Goal: Task Accomplishment & Management: Manage account settings

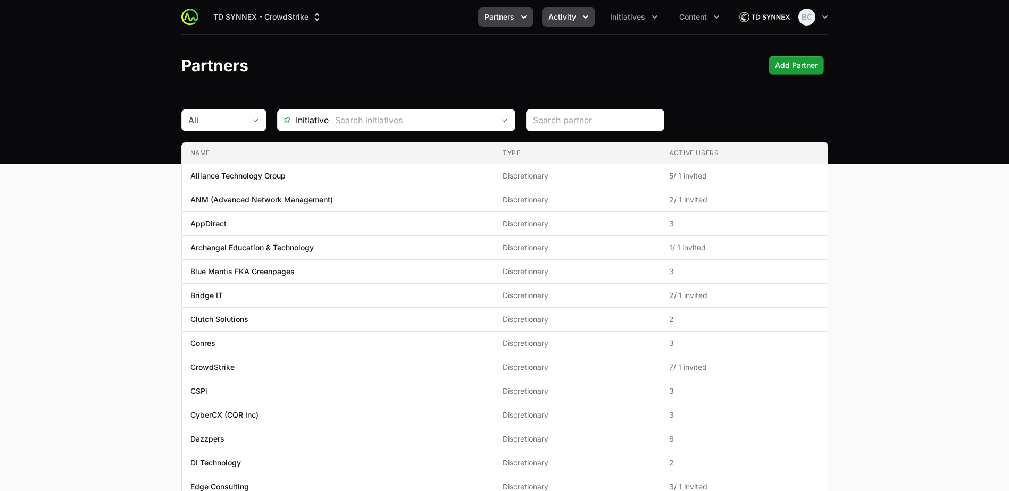
click at [544, 18] on button "Activity" at bounding box center [568, 16] width 53 height 19
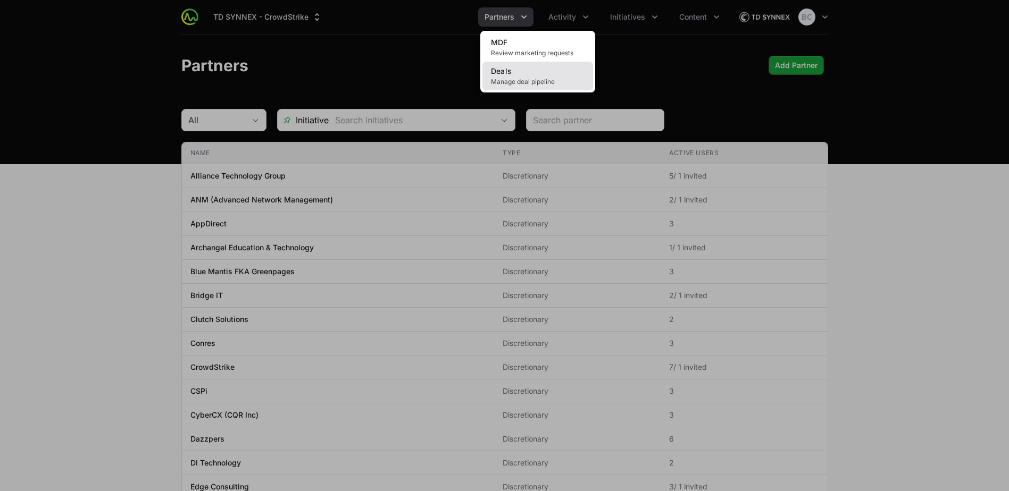
click at [536, 79] on span "Manage deal pipeline" at bounding box center [538, 82] width 94 height 9
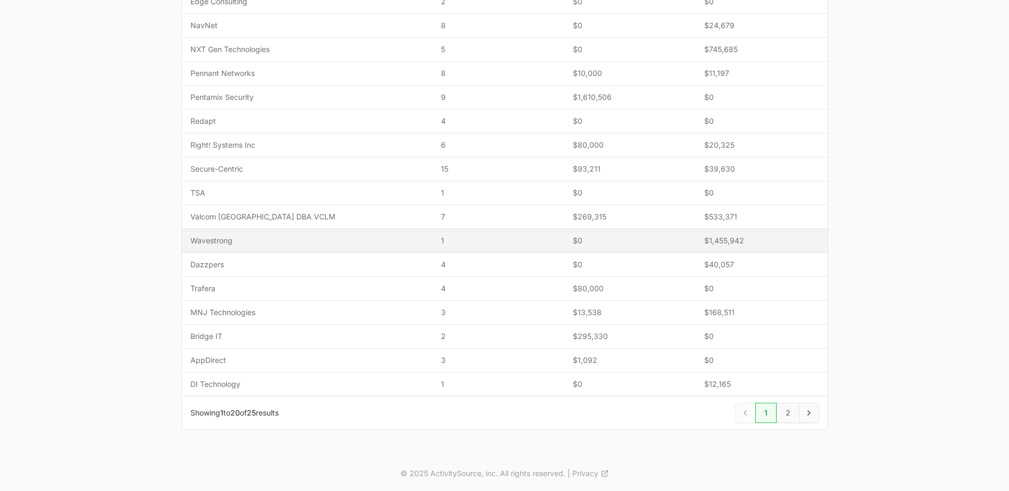
scroll to position [348, 0]
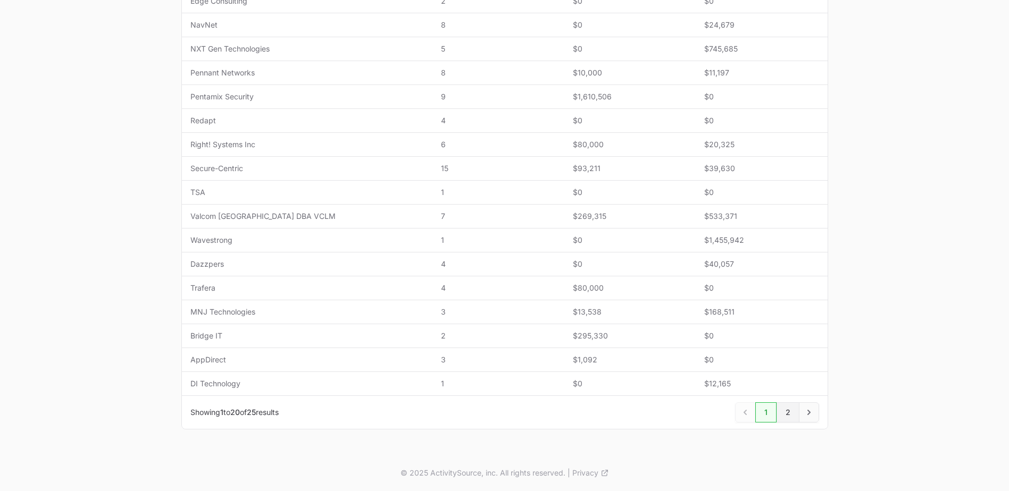
click at [781, 409] on link "2" at bounding box center [787, 413] width 23 height 20
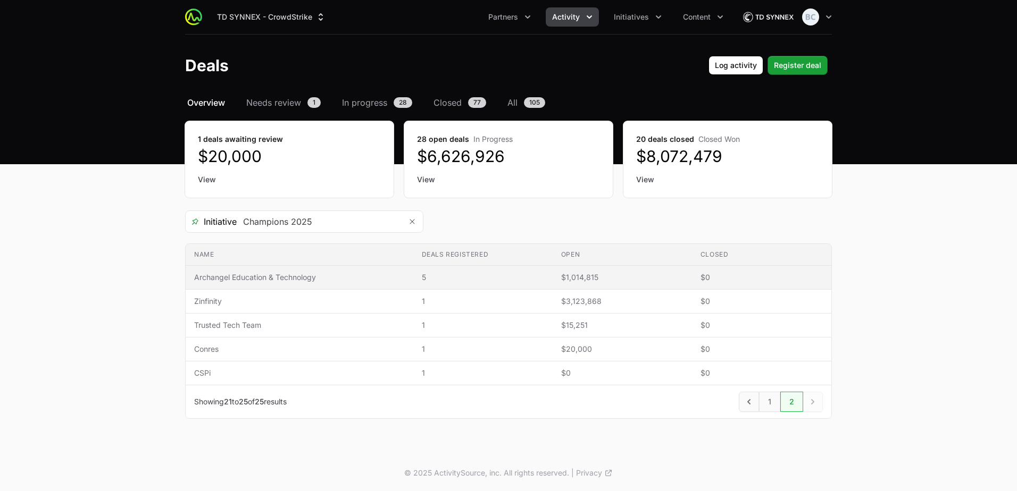
click at [250, 274] on span "Archangel Education & Technology" at bounding box center [299, 277] width 211 height 11
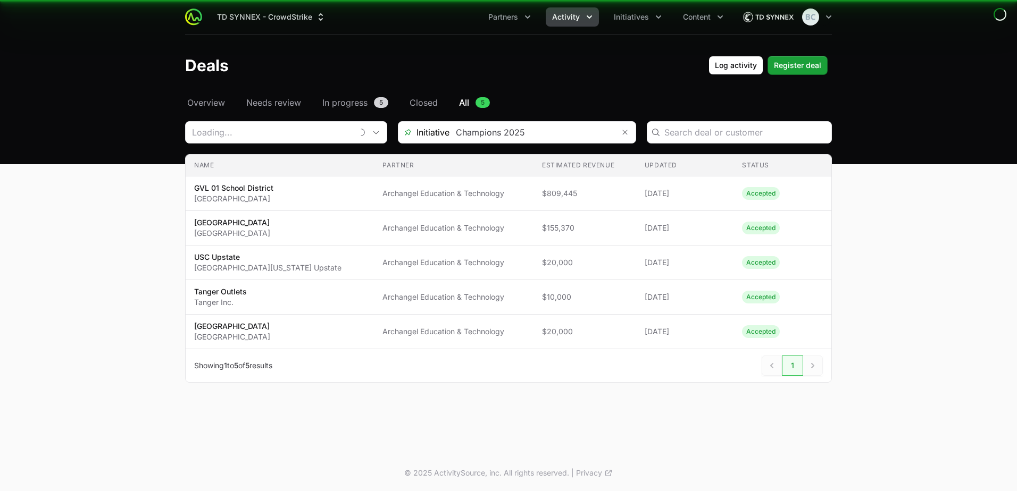
type input "Archangel Education & Technology"
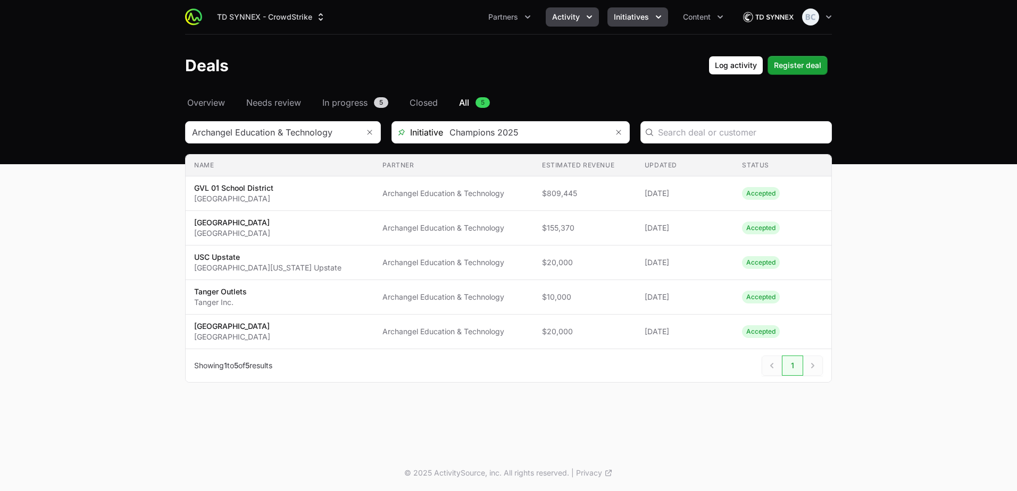
click at [632, 13] on span "Initiatives" at bounding box center [631, 17] width 35 height 11
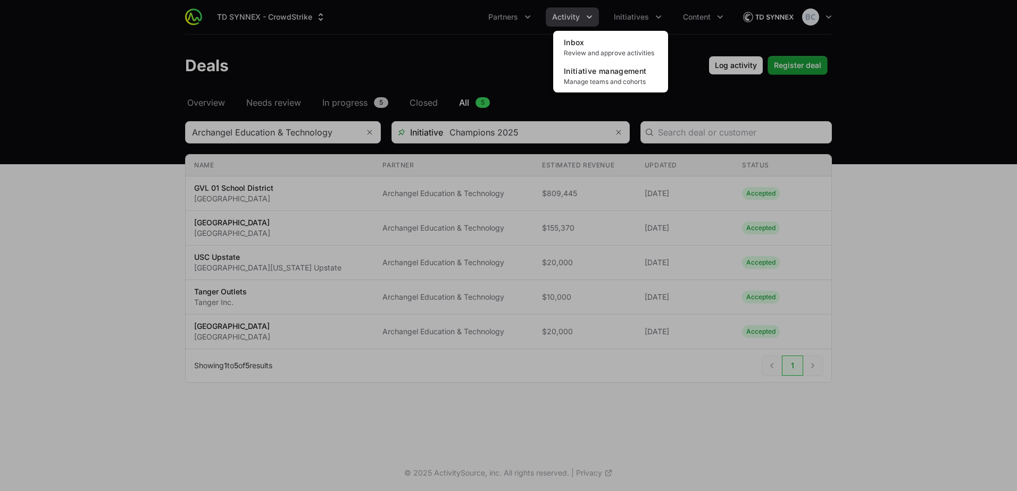
click at [441, 48] on div "Initiatives menu" at bounding box center [508, 245] width 1017 height 491
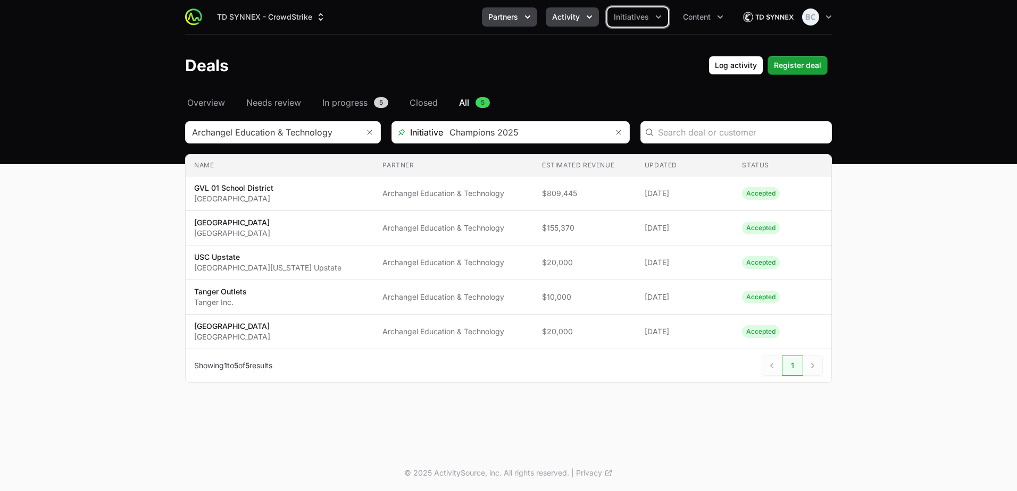
click at [515, 19] on span "Partners" at bounding box center [503, 17] width 30 height 11
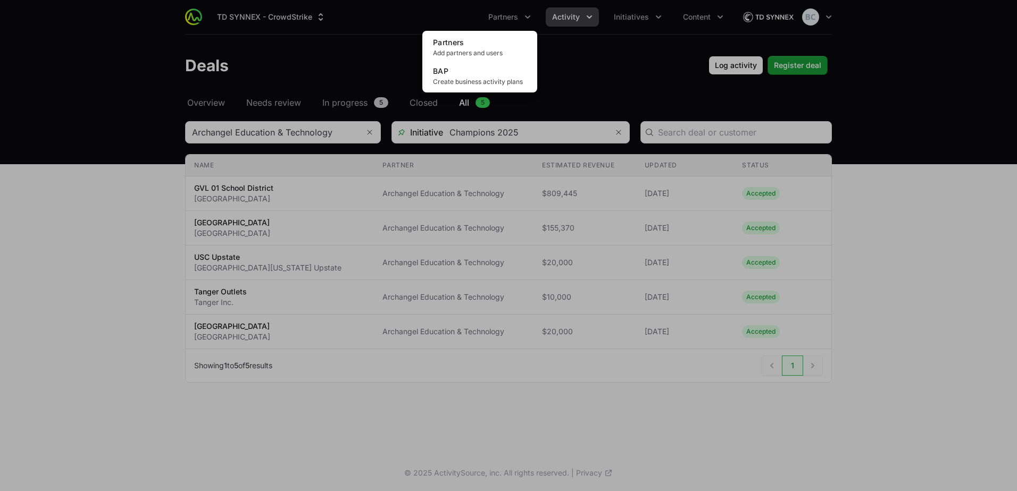
click at [576, 18] on div "Partners menu" at bounding box center [508, 245] width 1017 height 491
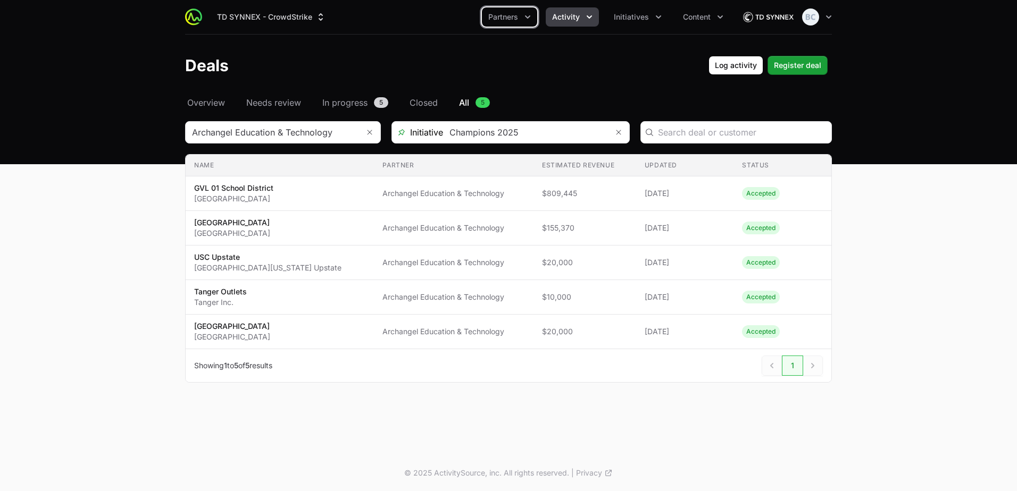
click at [576, 18] on span "Activity" at bounding box center [566, 17] width 28 height 11
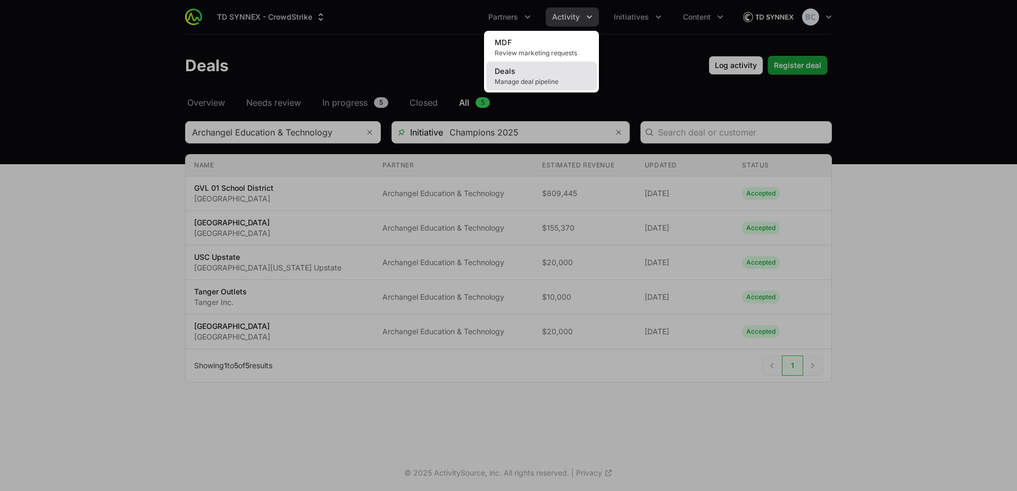
click at [540, 75] on link "Deals Manage deal pipeline" at bounding box center [541, 76] width 111 height 29
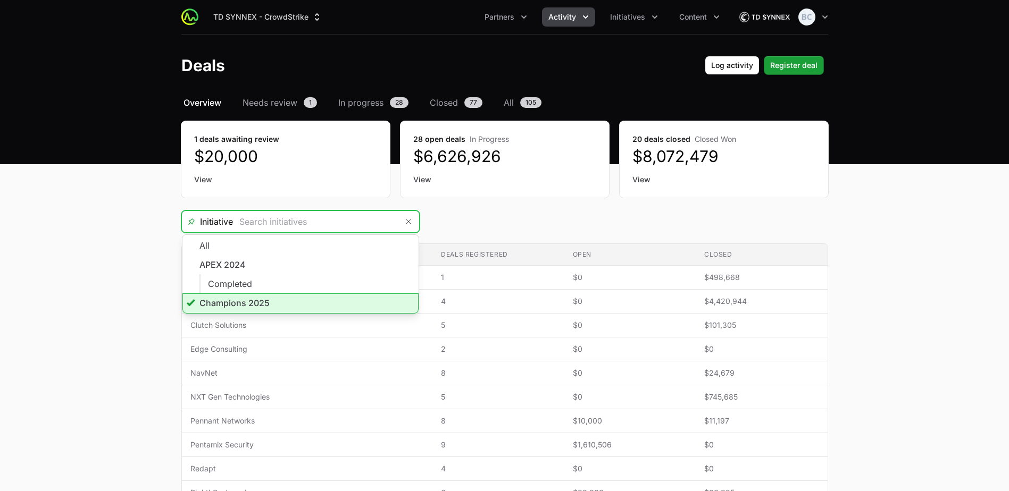
click at [331, 222] on input "Deals Filters" at bounding box center [315, 221] width 165 height 21
click at [300, 304] on li "Champions 2025" at bounding box center [300, 304] width 236 height 20
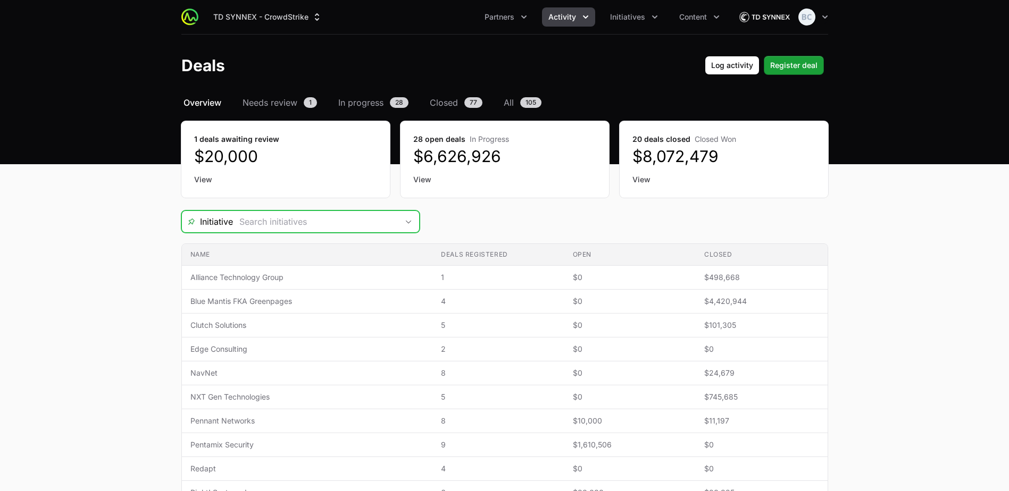
click at [404, 226] on div "Open" at bounding box center [408, 221] width 21 height 21
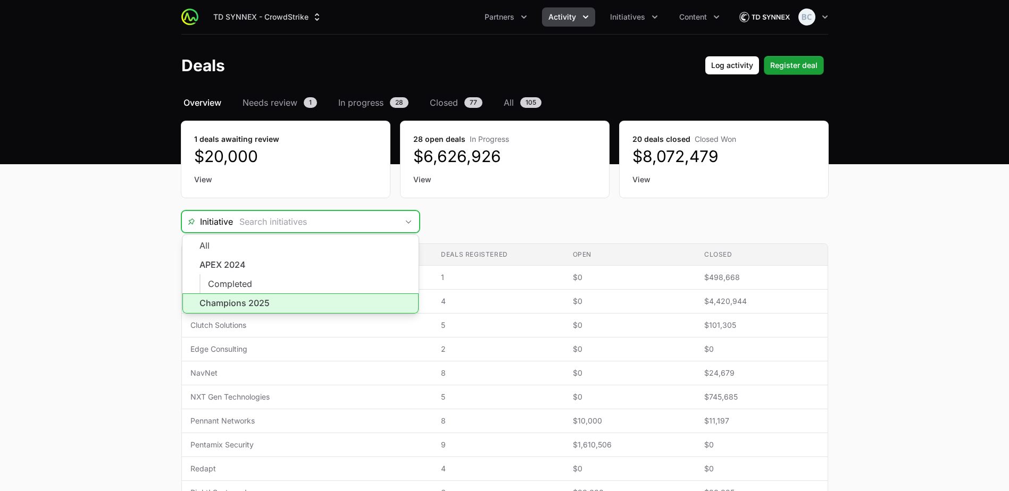
click at [317, 299] on li "Champions 2025" at bounding box center [300, 304] width 236 height 20
type input "Champions 2025"
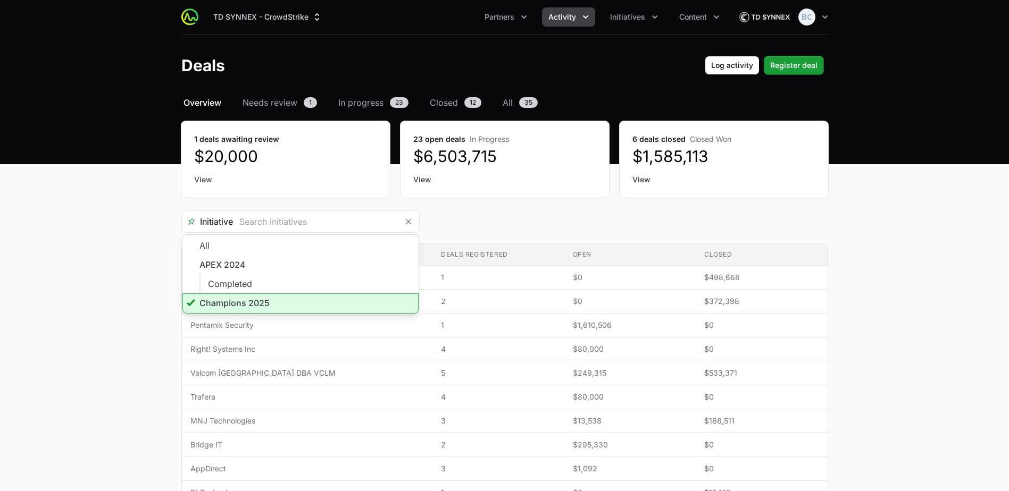
type input "Champions 2025"
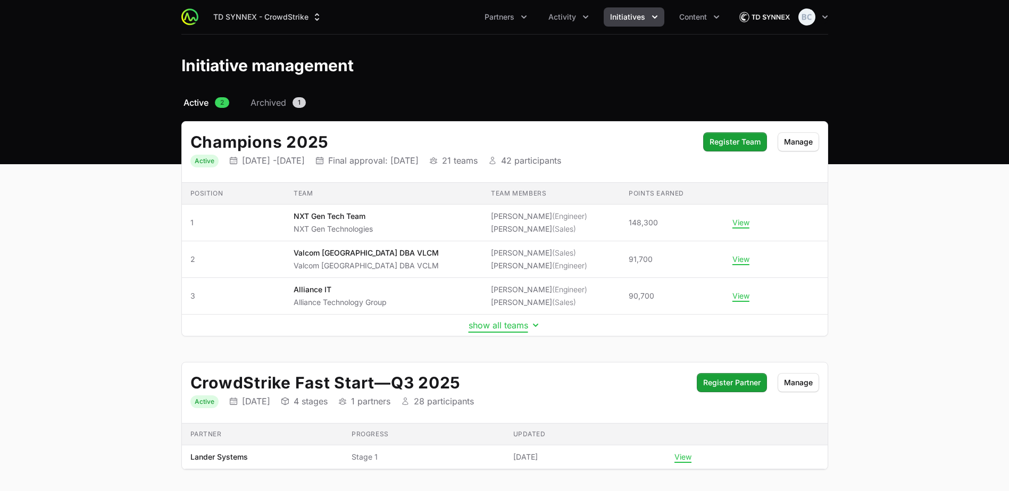
click at [500, 325] on button "show all teams" at bounding box center [504, 325] width 72 height 11
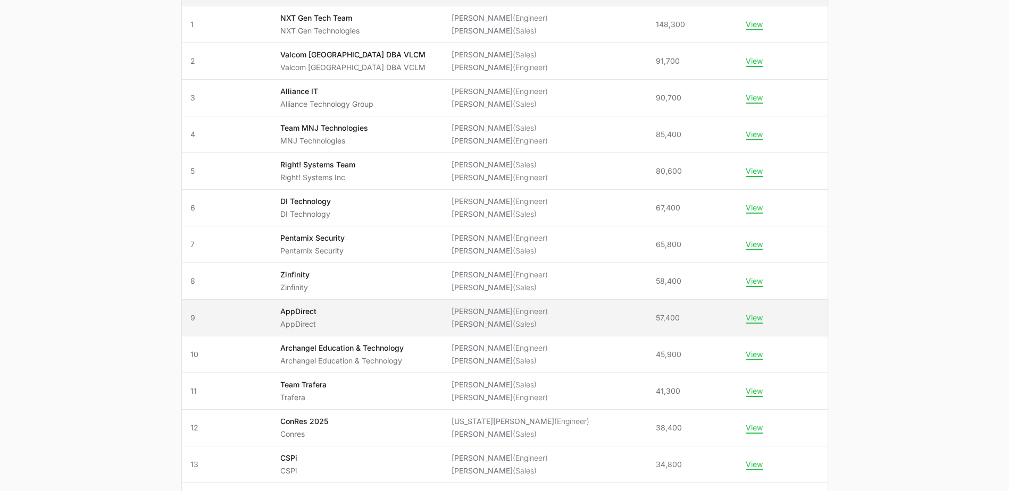
scroll to position [213, 0]
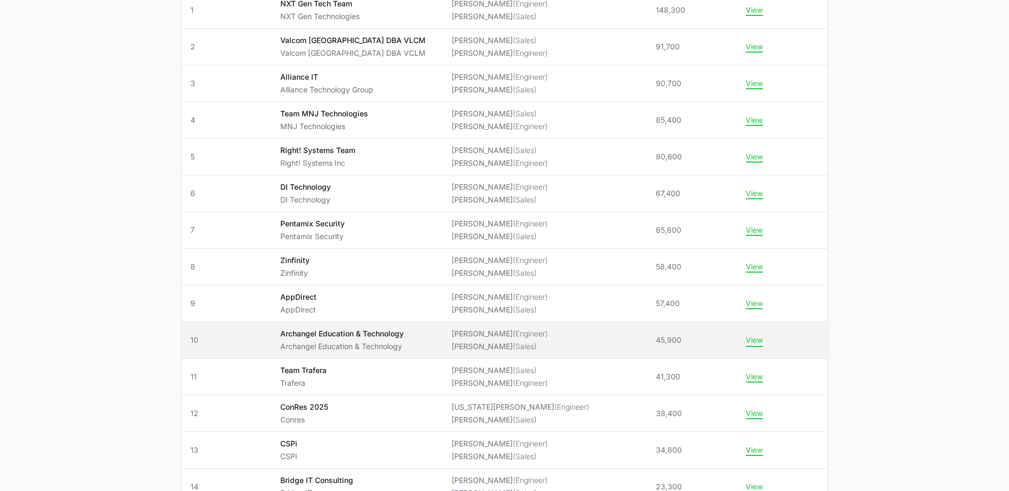
click at [745, 345] on button "View" at bounding box center [753, 341] width 17 height 10
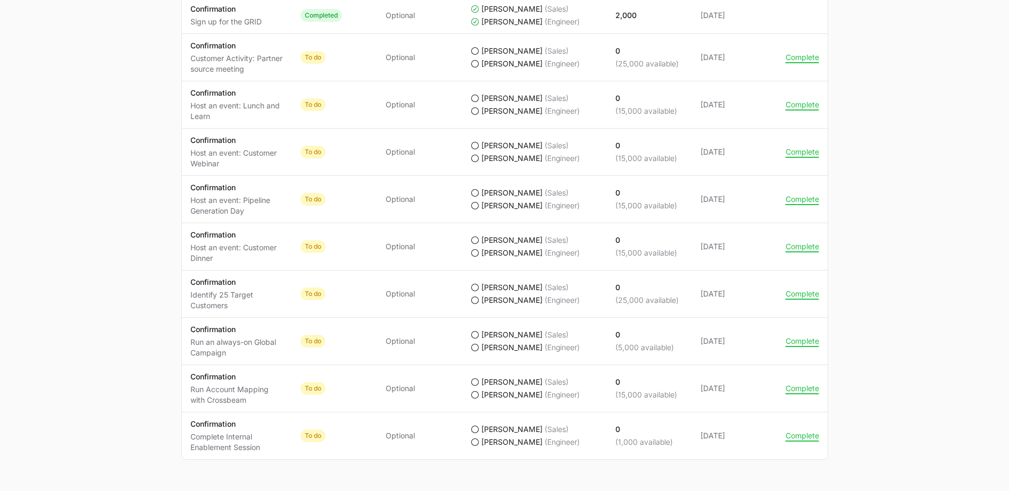
scroll to position [1094, 0]
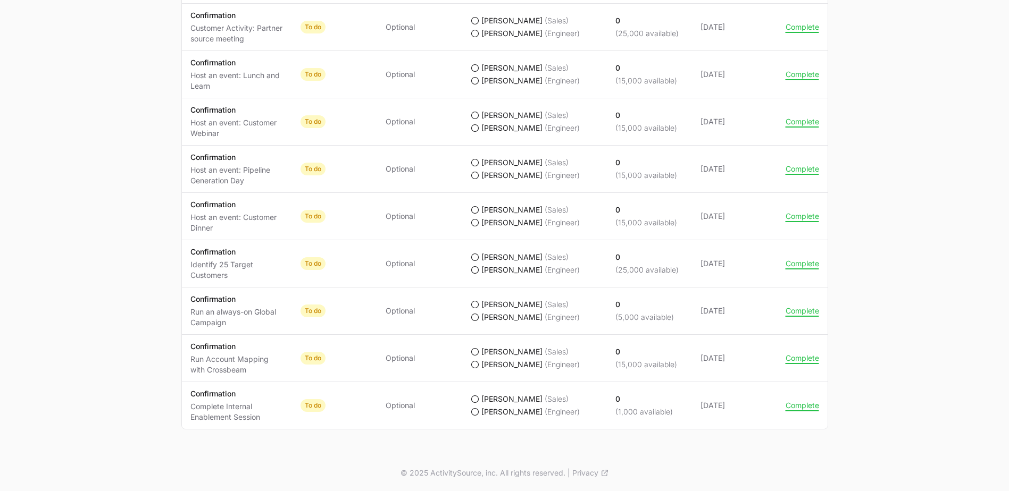
drag, startPoint x: 670, startPoint y: 413, endPoint x: 615, endPoint y: 413, distance: 55.3
click at [615, 413] on p "(1,000 available)" at bounding box center [643, 412] width 57 height 11
drag, startPoint x: 615, startPoint y: 413, endPoint x: 672, endPoint y: 410, distance: 57.0
click at [672, 410] on span "0 (1,000 available)" at bounding box center [649, 405] width 68 height 23
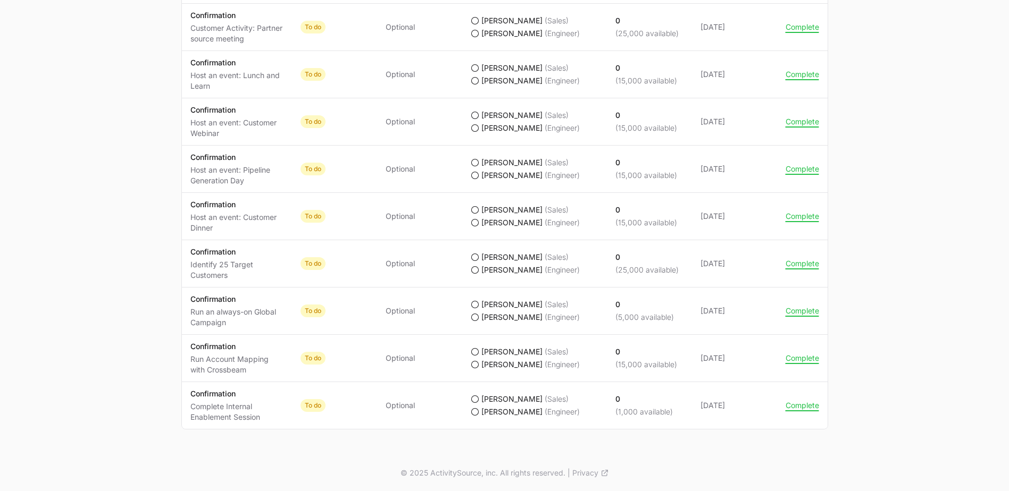
click at [672, 410] on span "0 (1,000 available)" at bounding box center [649, 405] width 68 height 23
drag, startPoint x: 261, startPoint y: 416, endPoint x: 183, endPoint y: 408, distance: 78.0
click at [183, 408] on td "Activity Confirmation Complete Internal Enablement Session" at bounding box center [237, 405] width 110 height 47
drag, startPoint x: 183, startPoint y: 408, endPoint x: 259, endPoint y: 417, distance: 76.5
click at [259, 417] on p "Complete Internal Enablement Session" at bounding box center [236, 411] width 93 height 21
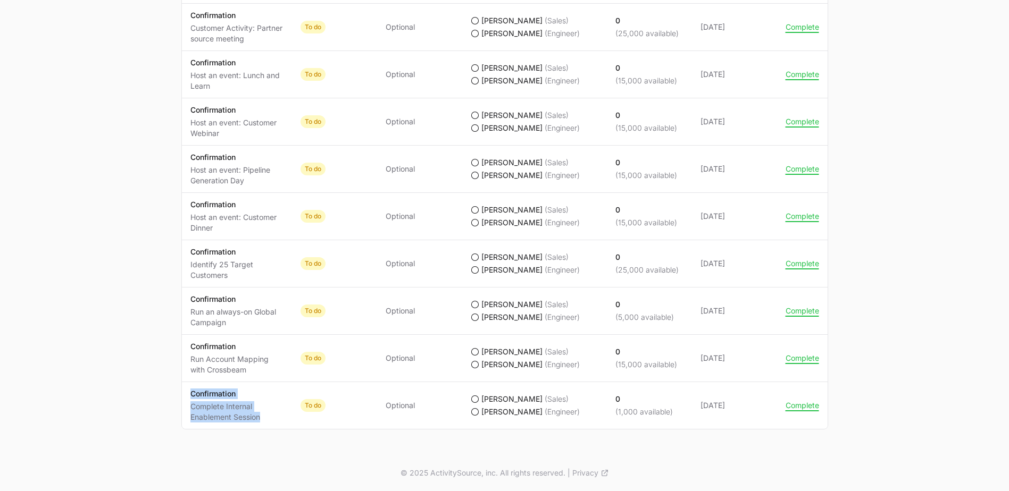
drag, startPoint x: 259, startPoint y: 417, endPoint x: 192, endPoint y: 396, distance: 70.6
click at [192, 396] on div "Confirmation Complete Internal Enablement Session" at bounding box center [236, 406] width 93 height 34
click at [189, 392] on td "Activity Confirmation Complete Internal Enablement Session" at bounding box center [237, 405] width 110 height 47
drag, startPoint x: 190, startPoint y: 392, endPoint x: 273, endPoint y: 415, distance: 85.4
click at [273, 415] on div "Confirmation Complete Internal Enablement Session" at bounding box center [236, 406] width 93 height 34
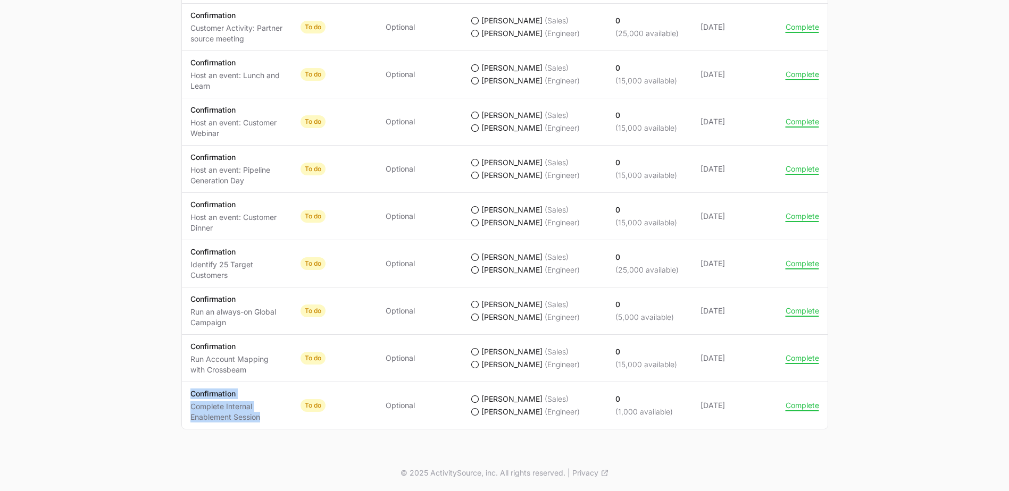
click at [273, 415] on p "Complete Internal Enablement Session" at bounding box center [236, 411] width 93 height 21
click at [274, 417] on p "Complete Internal Enablement Session" at bounding box center [236, 411] width 93 height 21
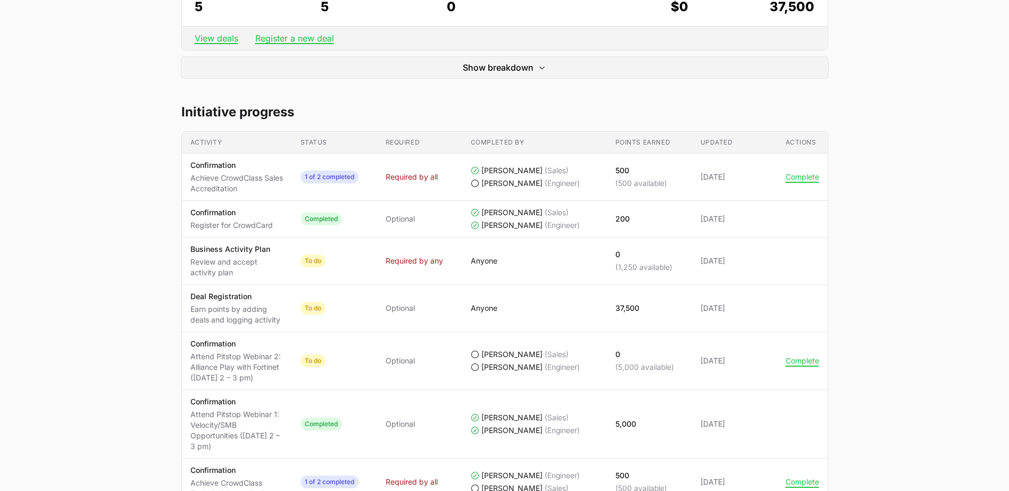
scroll to position [403, 0]
